Goal: Task Accomplishment & Management: Manage account settings

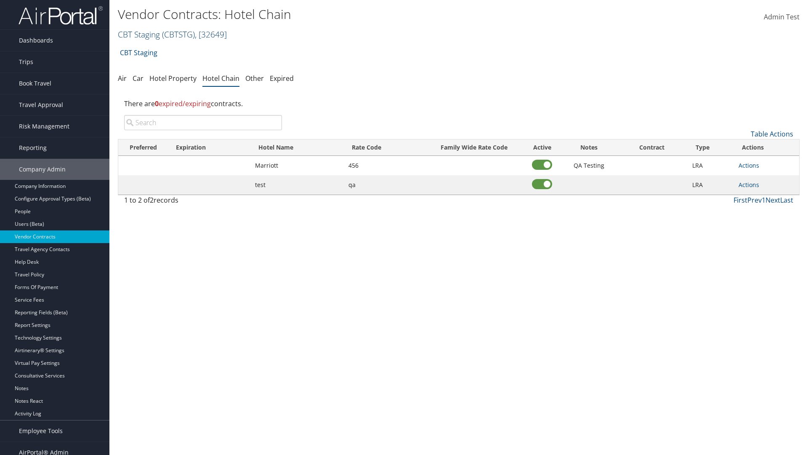
click at [139, 34] on link "CBT Staging ( CBTSTG ) , [ 32649 ]" at bounding box center [172, 34] width 109 height 11
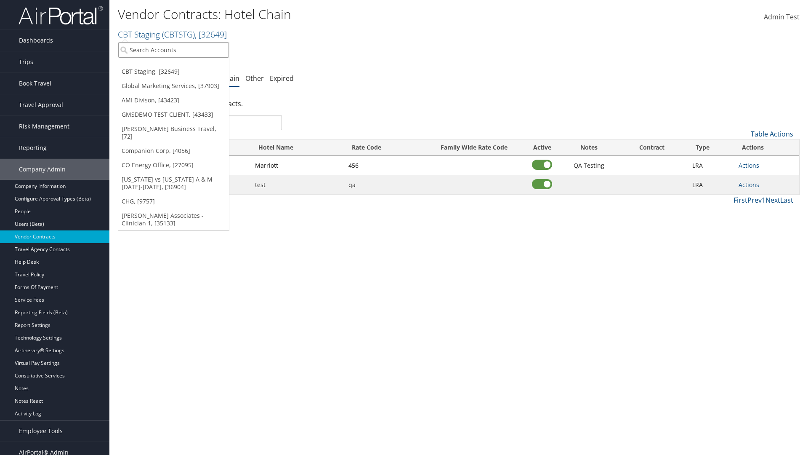
click at [173, 50] on input "search" at bounding box center [173, 50] width 111 height 16
type input "Global Marketing Services"
click at [181, 65] on div "Global Marketing Services (301946), [37903]" at bounding box center [182, 65] width 136 height 8
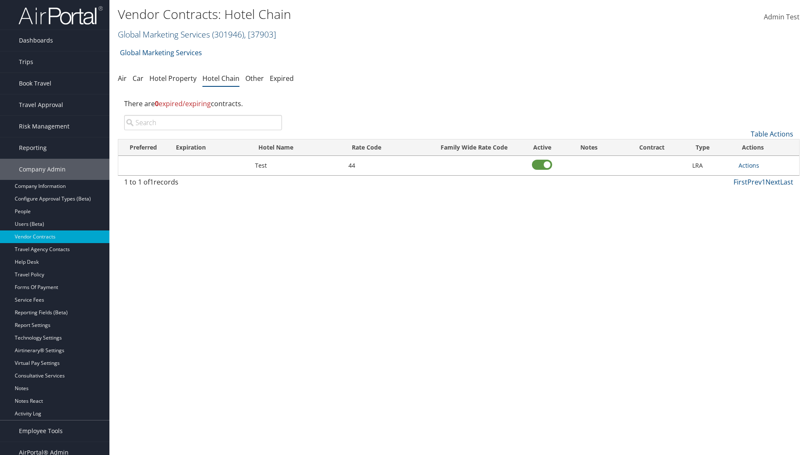
click at [163, 34] on link "Global Marketing Services ( 301946 ) , [ 37903 ]" at bounding box center [197, 34] width 158 height 11
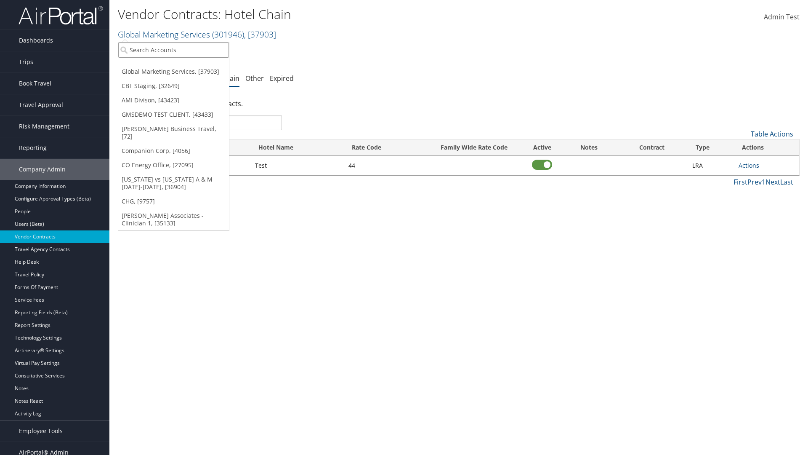
click at [173, 50] on input "search" at bounding box center [173, 50] width 111 height 16
type input "CBT Staging"
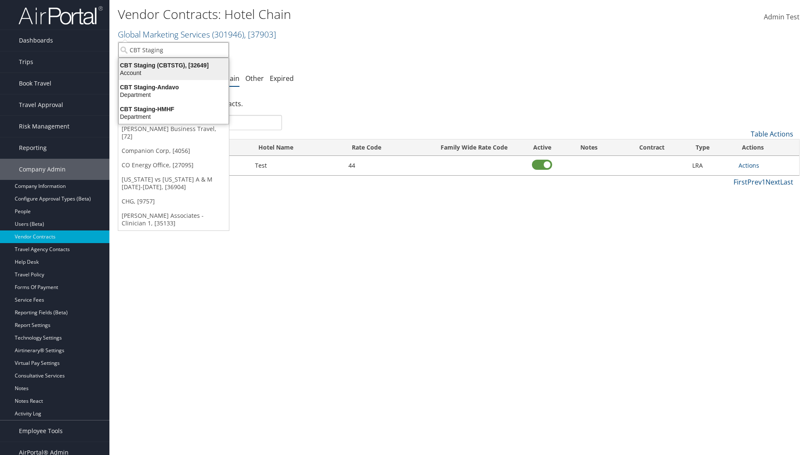
click at [173, 65] on div "CBT Staging (CBTSTG), [32649]" at bounding box center [174, 65] width 120 height 8
